Goal: Find specific page/section: Find specific page/section

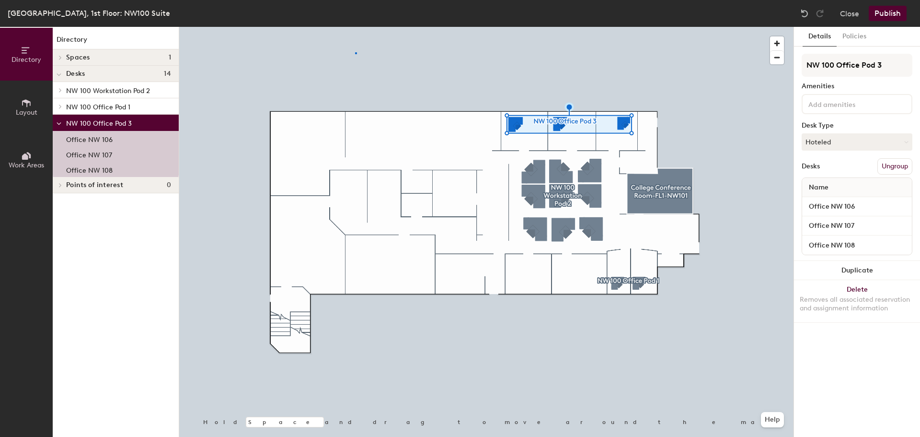
click at [355, 27] on div at bounding box center [486, 27] width 615 height 0
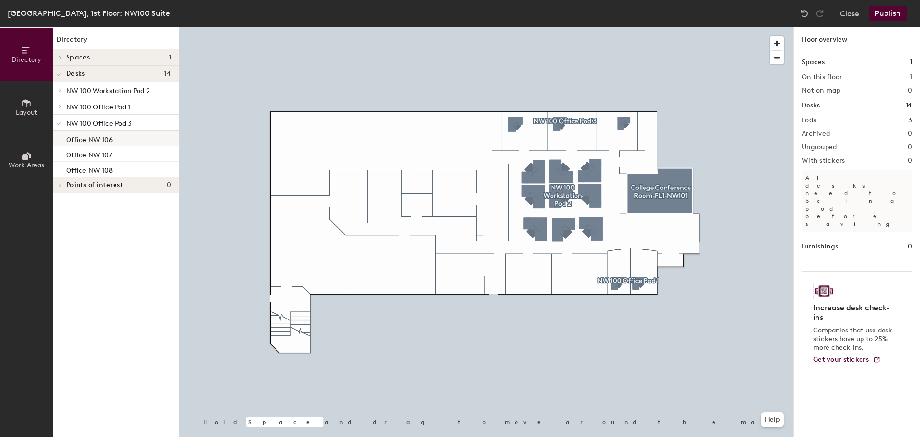
click at [104, 139] on p "Office NW 106" at bounding box center [89, 138] width 47 height 11
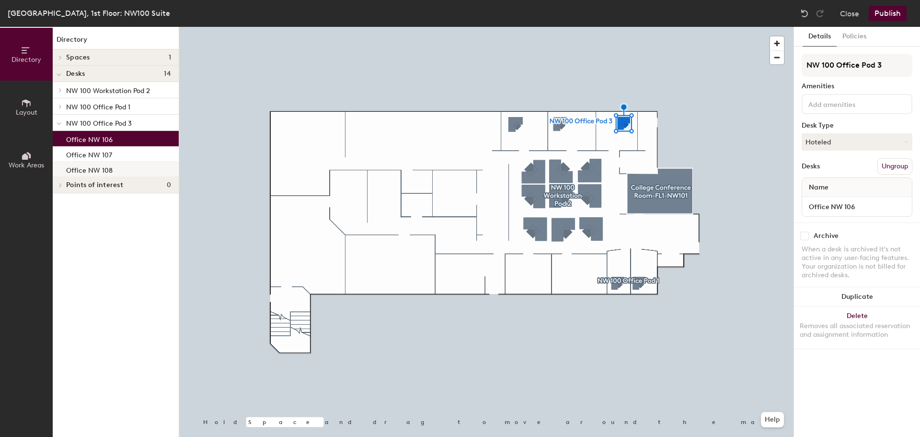
click at [105, 172] on p "Office NW 108" at bounding box center [89, 168] width 47 height 11
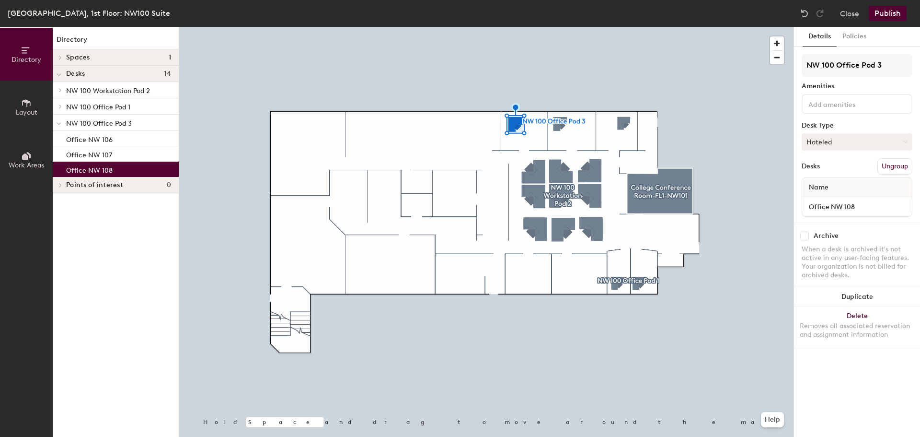
click at [903, 142] on button "Hoteled" at bounding box center [857, 141] width 111 height 17
click at [833, 173] on div "Assigned" at bounding box center [850, 171] width 96 height 14
